Goal: Obtain resource: Download file/media

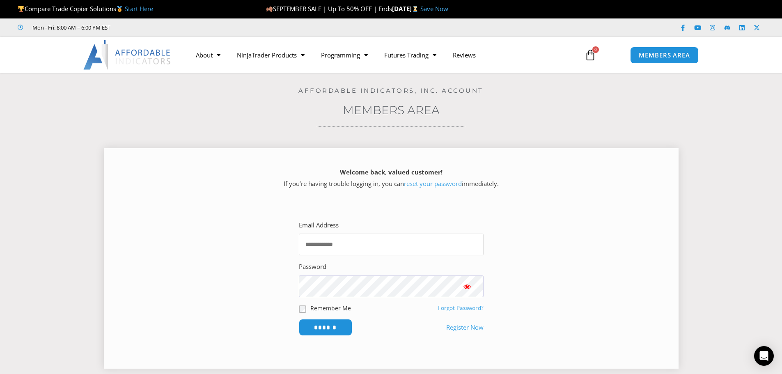
click at [353, 246] on input "Email Address" at bounding box center [391, 245] width 185 height 22
type input "**********"
click at [325, 330] on input "******" at bounding box center [325, 328] width 56 height 18
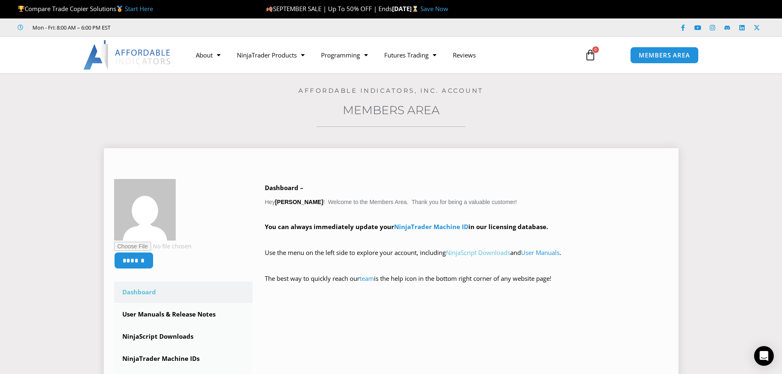
click at [473, 248] on link "NinjaScript Downloads" at bounding box center [478, 252] width 64 height 8
